Goal: Task Accomplishment & Management: Complete application form

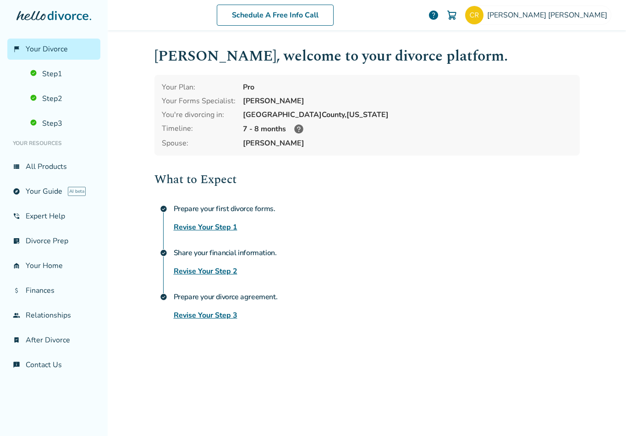
click at [222, 320] on link "Revise Your Step 3" at bounding box center [206, 315] width 64 height 11
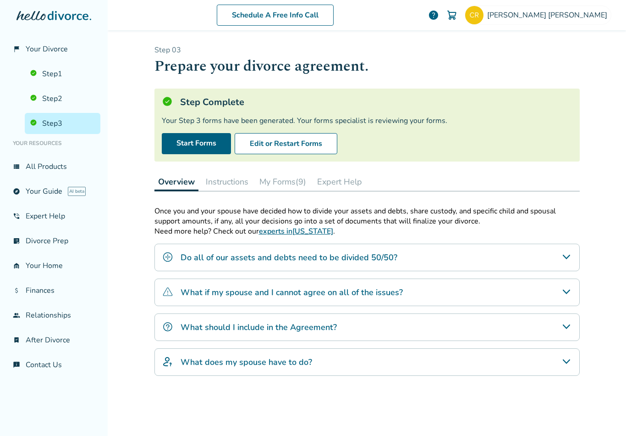
click at [210, 144] on link "Start Forms" at bounding box center [196, 143] width 69 height 21
click at [55, 65] on link "Step 1" at bounding box center [63, 73] width 76 height 21
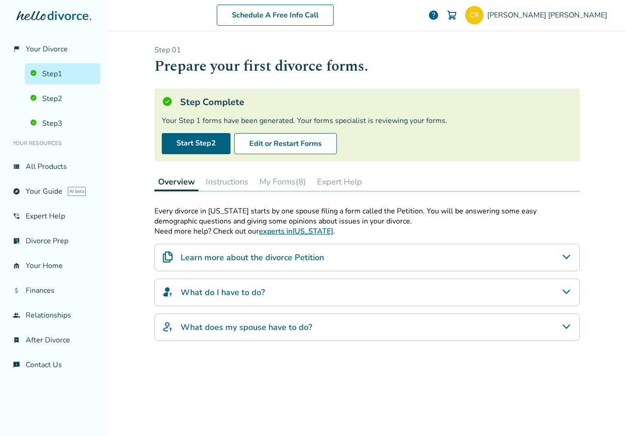
click at [208, 137] on link "Start Step 2" at bounding box center [196, 143] width 69 height 21
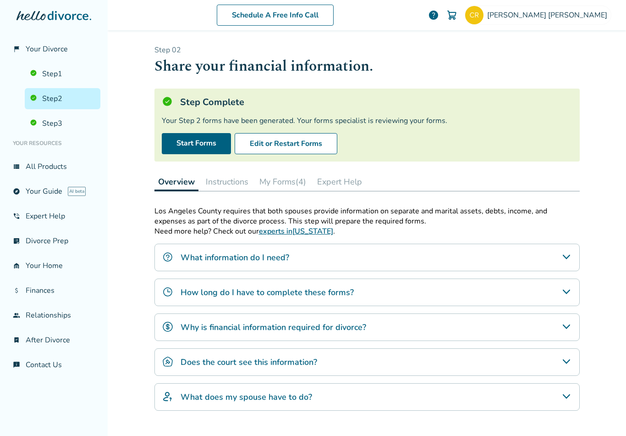
click at [193, 133] on link "Start Forms" at bounding box center [196, 143] width 69 height 21
click at [287, 172] on button "My Forms (4)" at bounding box center [283, 181] width 54 height 18
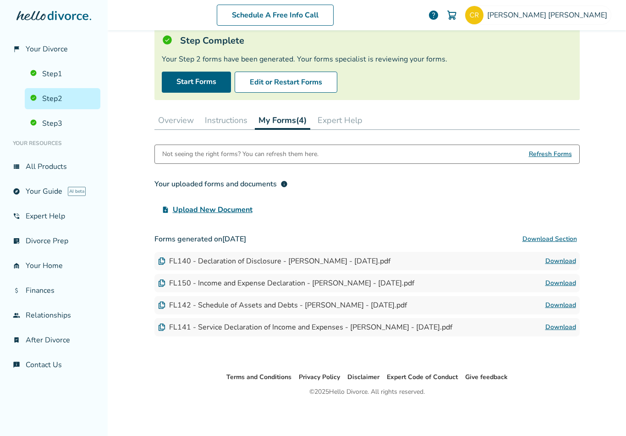
scroll to position [61, 0]
click at [564, 255] on link "Download" at bounding box center [561, 260] width 31 height 11
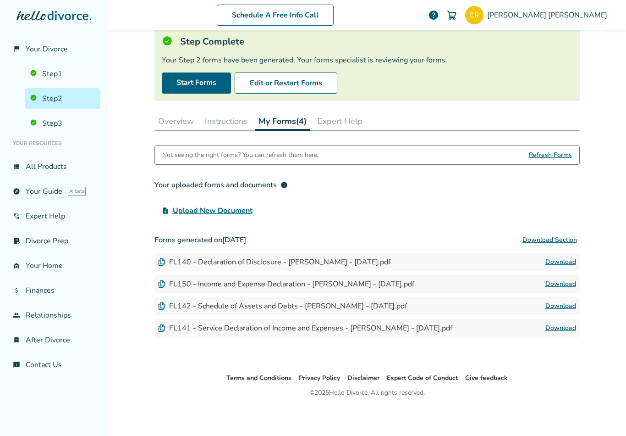
click at [564, 278] on link "Download" at bounding box center [561, 283] width 31 height 11
click at [567, 300] on link "Download" at bounding box center [561, 305] width 31 height 11
click at [564, 300] on link "Download" at bounding box center [561, 305] width 31 height 11
click at [564, 322] on link "Download" at bounding box center [561, 327] width 31 height 11
click at [566, 256] on link "Download" at bounding box center [561, 261] width 31 height 11
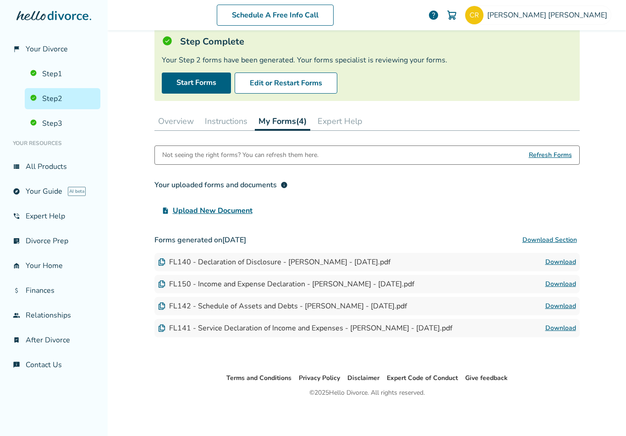
click at [564, 278] on link "Download" at bounding box center [561, 283] width 31 height 11
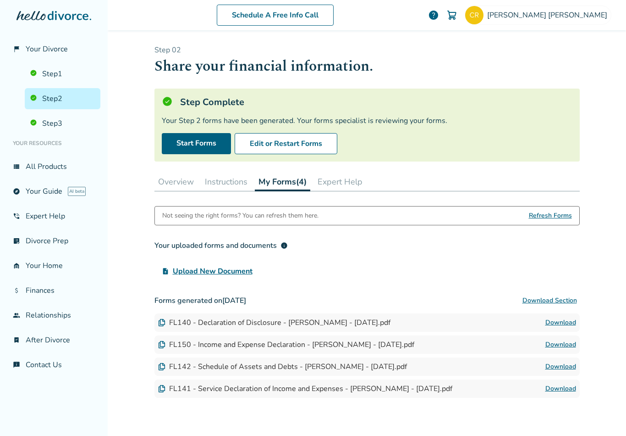
scroll to position [0, 0]
click at [227, 172] on button "Instructions" at bounding box center [226, 181] width 50 height 18
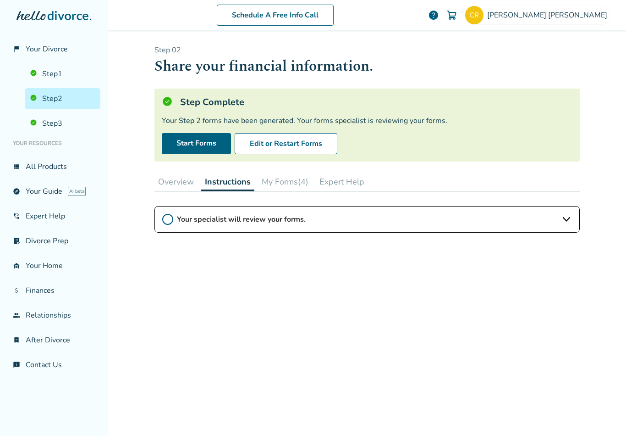
click at [350, 172] on button "Expert Help" at bounding box center [342, 181] width 52 height 18
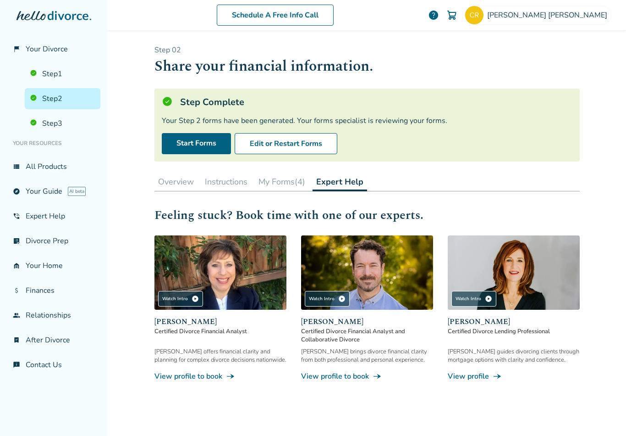
click at [233, 172] on button "Instructions" at bounding box center [226, 181] width 50 height 18
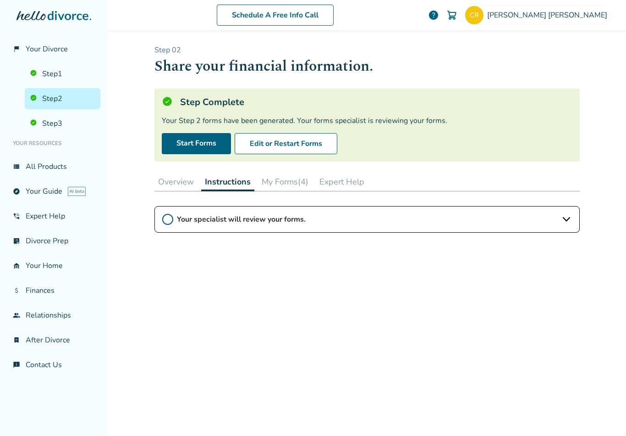
click at [182, 175] on button "Overview" at bounding box center [176, 181] width 43 height 18
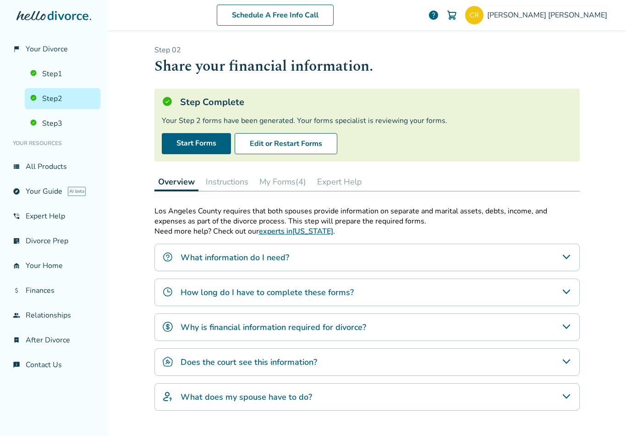
click at [47, 63] on link "Step 1" at bounding box center [63, 73] width 76 height 21
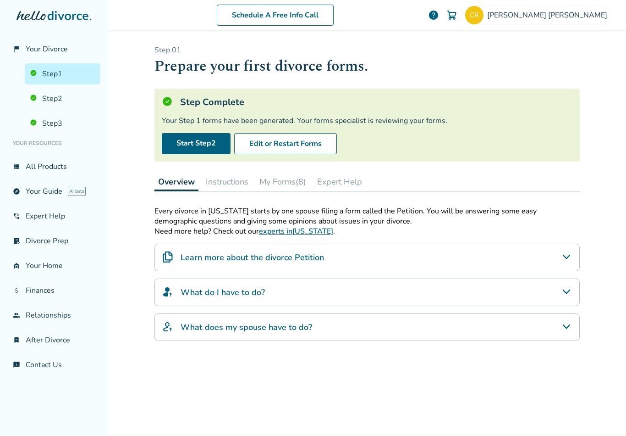
click at [290, 134] on button "Edit or Restart Forms" at bounding box center [285, 143] width 103 height 21
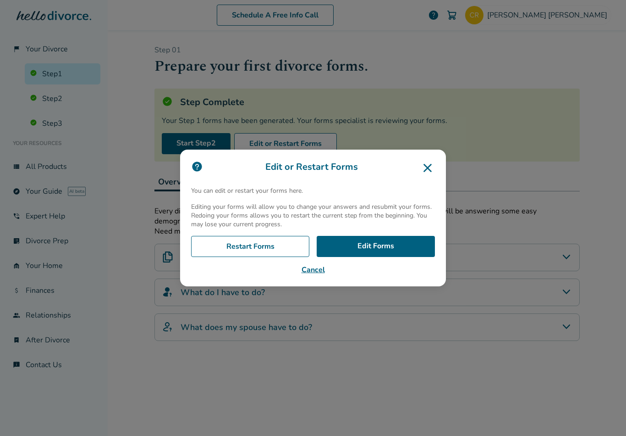
click at [389, 257] on link "Edit Forms" at bounding box center [376, 246] width 118 height 21
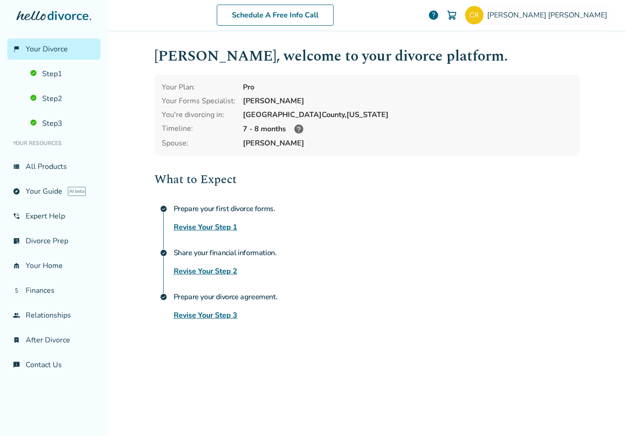
click at [296, 133] on icon at bounding box center [298, 128] width 9 height 9
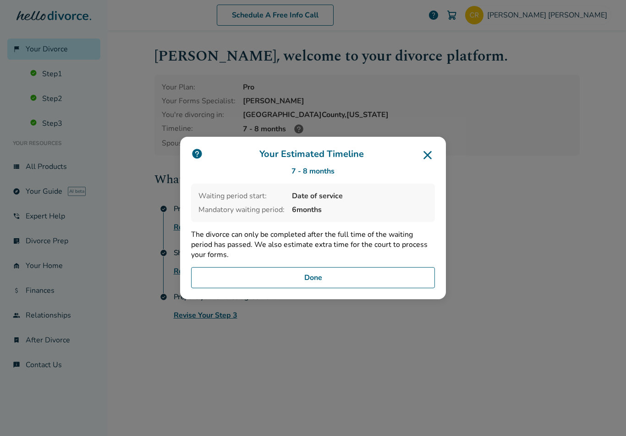
click at [431, 155] on icon at bounding box center [427, 155] width 15 height 15
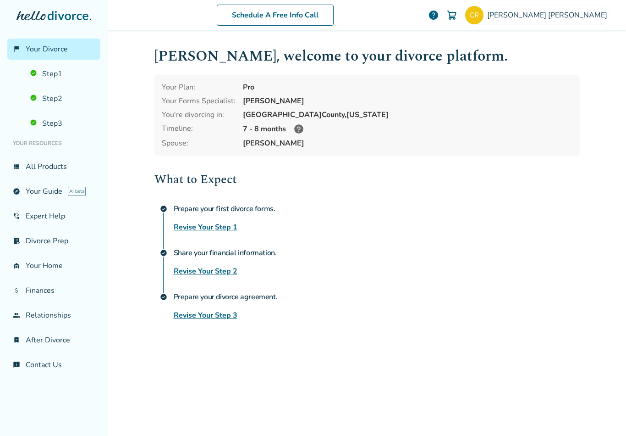
click at [484, 19] on img at bounding box center [474, 15] width 18 height 18
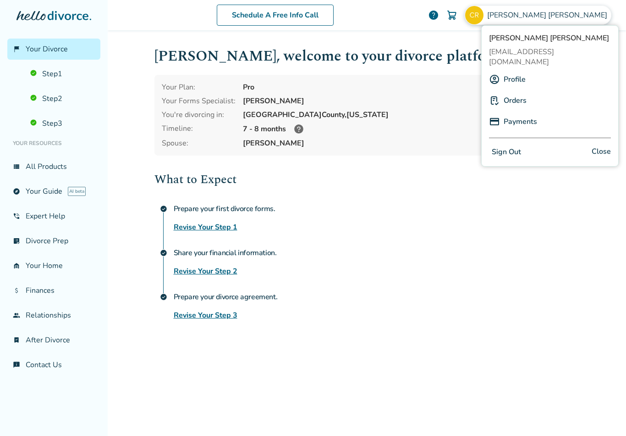
click at [520, 71] on link "Profile" at bounding box center [515, 79] width 22 height 17
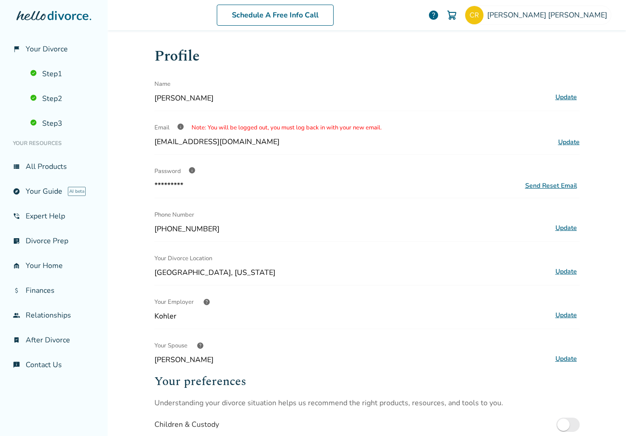
click at [52, 79] on link "Step 1" at bounding box center [63, 73] width 76 height 21
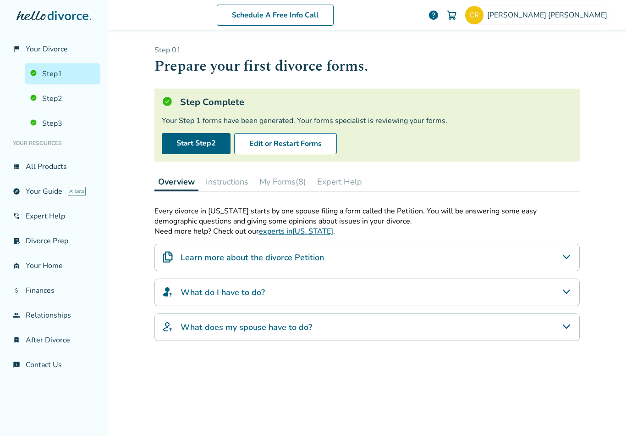
click at [279, 190] on button "My Forms (8)" at bounding box center [283, 181] width 54 height 18
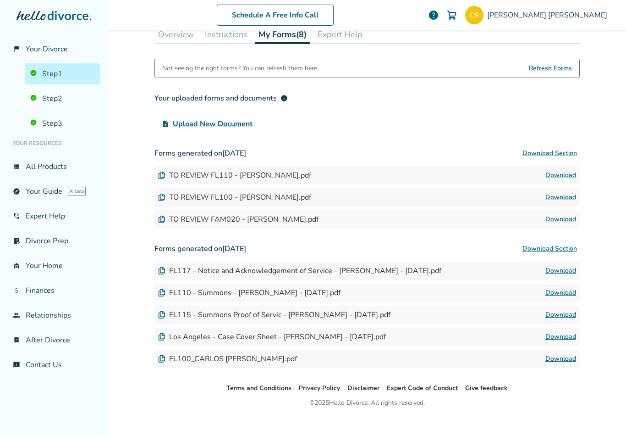
scroll to position [147, 0]
click at [565, 181] on link "Download" at bounding box center [561, 175] width 31 height 11
click at [564, 203] on link "Download" at bounding box center [561, 197] width 31 height 11
click at [575, 225] on link "Download" at bounding box center [561, 219] width 31 height 11
click at [569, 276] on link "Download" at bounding box center [561, 270] width 31 height 11
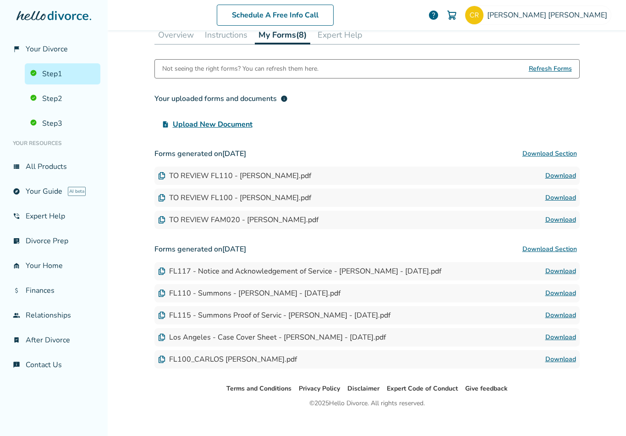
click at [569, 295] on link "Download" at bounding box center [561, 292] width 31 height 11
click at [564, 320] on link "Download" at bounding box center [561, 315] width 31 height 11
click at [572, 365] on link "Download" at bounding box center [561, 359] width 31 height 11
click at [569, 181] on link "Download" at bounding box center [561, 175] width 31 height 11
click at [567, 203] on link "Download" at bounding box center [561, 197] width 31 height 11
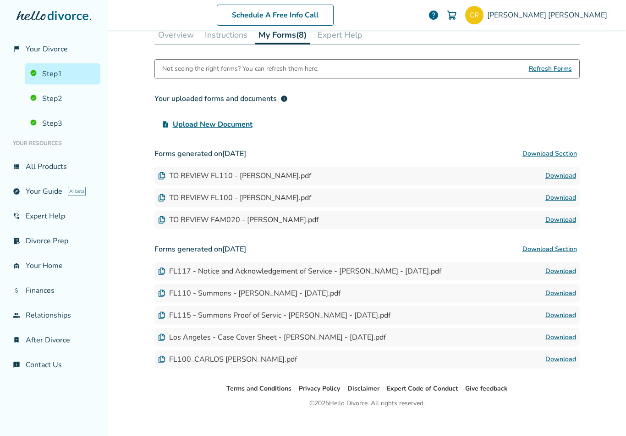
click at [571, 225] on link "Download" at bounding box center [561, 219] width 31 height 11
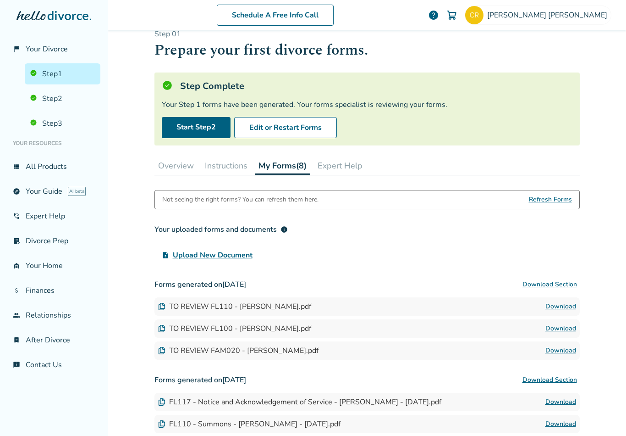
scroll to position [21, 0]
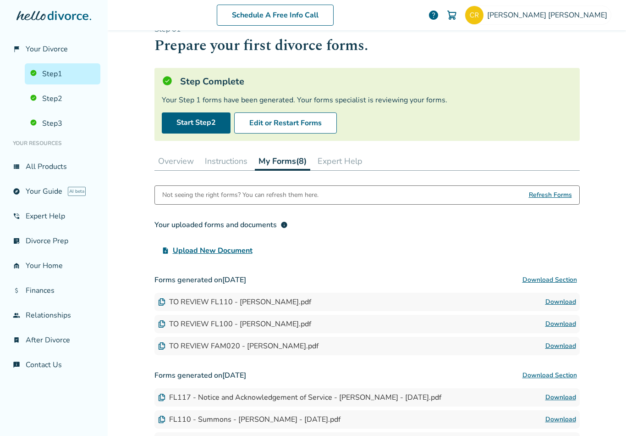
click at [554, 198] on span "Refresh Forms" at bounding box center [550, 195] width 43 height 18
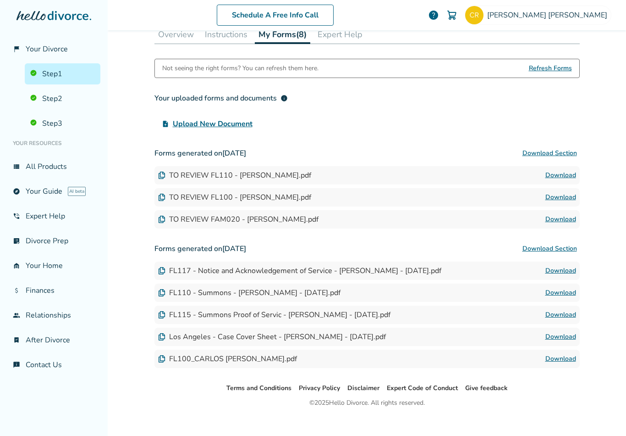
scroll to position [147, 0]
click at [568, 276] on link "Download" at bounding box center [561, 270] width 31 height 11
click at [569, 298] on link "Download" at bounding box center [561, 292] width 31 height 11
click at [571, 317] on link "Download" at bounding box center [561, 315] width 31 height 11
click at [565, 340] on link "Download" at bounding box center [561, 337] width 31 height 11
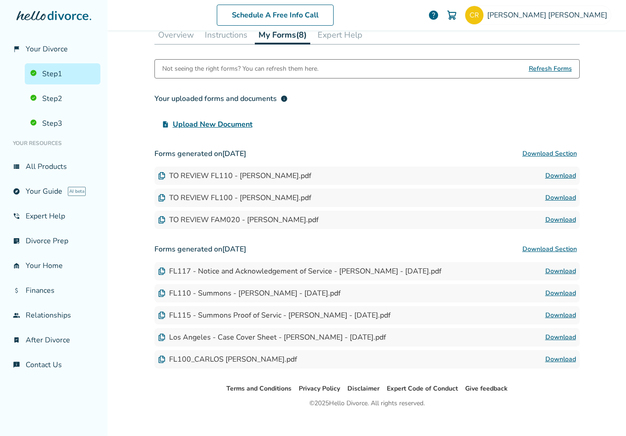
click at [564, 364] on link "Download" at bounding box center [561, 359] width 31 height 11
click at [567, 181] on link "Download" at bounding box center [561, 175] width 31 height 11
click at [568, 202] on link "Download" at bounding box center [561, 197] width 31 height 11
click at [570, 225] on link "Download" at bounding box center [561, 219] width 31 height 11
click at [583, 17] on span "[PERSON_NAME]" at bounding box center [549, 15] width 124 height 10
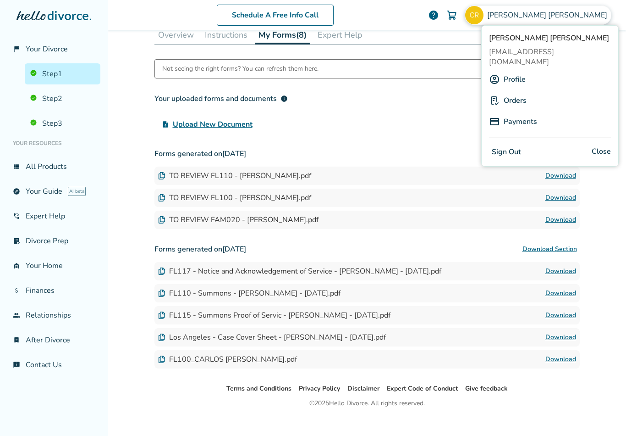
click at [518, 145] on button "Sign Out" at bounding box center [506, 151] width 35 height 13
